Goal: Information Seeking & Learning: Learn about a topic

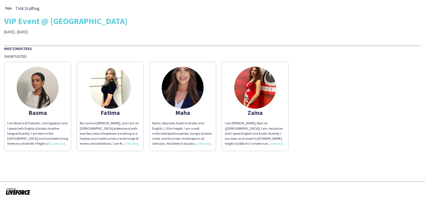
click at [130, 145] on div "My name is [PERSON_NAME], and I am an [DEMOGRAPHIC_DATA] professional with over…" at bounding box center [110, 132] width 61 height 25
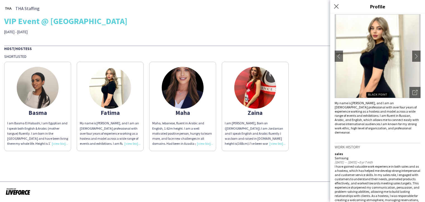
scroll to position [54, 0]
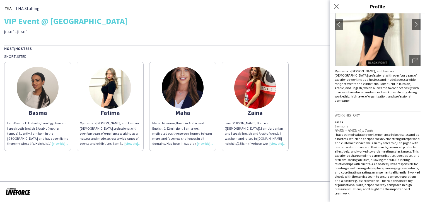
click at [308, 66] on div "Basma I am Basma El Habashi, I am Egyptian and I speak both English & Arabic (m…" at bounding box center [212, 105] width 417 height 92
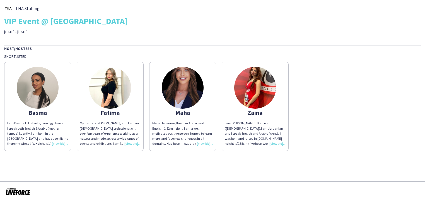
click at [188, 85] on img at bounding box center [183, 88] width 42 height 42
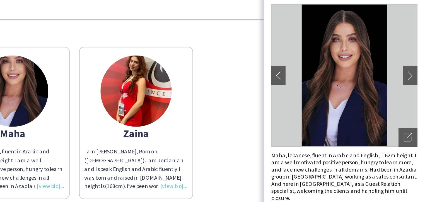
scroll to position [0, 0]
click at [312, 108] on div "Basma I am Basma El Habashi, I am Egyptian and I speak both English & Arabic (m…" at bounding box center [212, 105] width 417 height 92
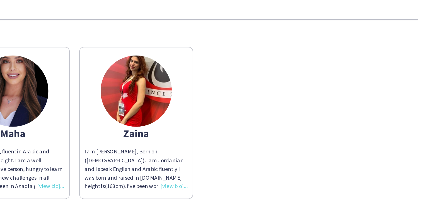
click at [249, 98] on img at bounding box center [255, 88] width 42 height 42
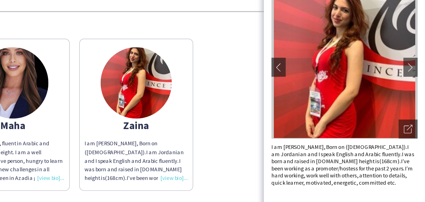
click at [274, 143] on div "I am [PERSON_NAME], Born on ([DEMOGRAPHIC_DATA]).I am Jordanian and I speak Eng…" at bounding box center [255, 132] width 61 height 25
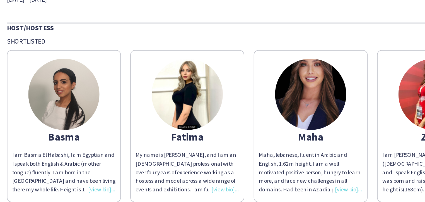
click at [35, 79] on img at bounding box center [38, 88] width 42 height 42
click at [58, 144] on div "I am Basma El Habashi, I am Egyptian and I speak both English & Arabic (mother …" at bounding box center [37, 132] width 61 height 25
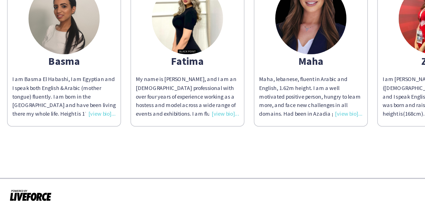
click at [57, 143] on div "I am Basma El Habashi, I am Egyptian and I speak both English & Arabic (mother …" at bounding box center [37, 132] width 61 height 25
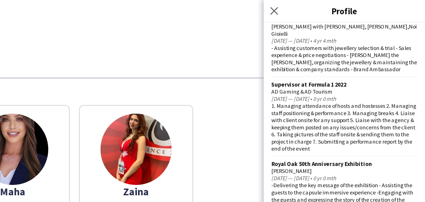
scroll to position [215, 0]
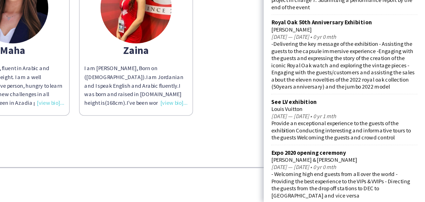
click at [296, 141] on div "Basma I am Basma El Habashi, I am Egyptian and I speak both English & Arabic (m…" at bounding box center [212, 105] width 417 height 92
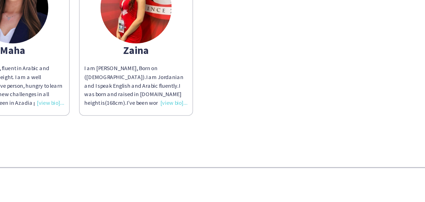
scroll to position [0, 0]
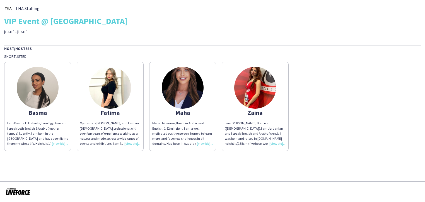
click at [131, 147] on app-share-pages-crew-card "[PERSON_NAME] My name is [PERSON_NAME], and I am an [DEMOGRAPHIC_DATA] professi…" at bounding box center [110, 106] width 67 height 89
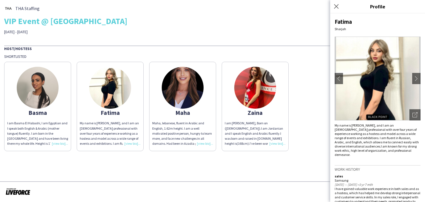
click at [303, 104] on div "Basma I am Basma El Habashi, I am Egyptian and I speak both English & Arabic (m…" at bounding box center [212, 105] width 417 height 92
